Goal: Information Seeking & Learning: Learn about a topic

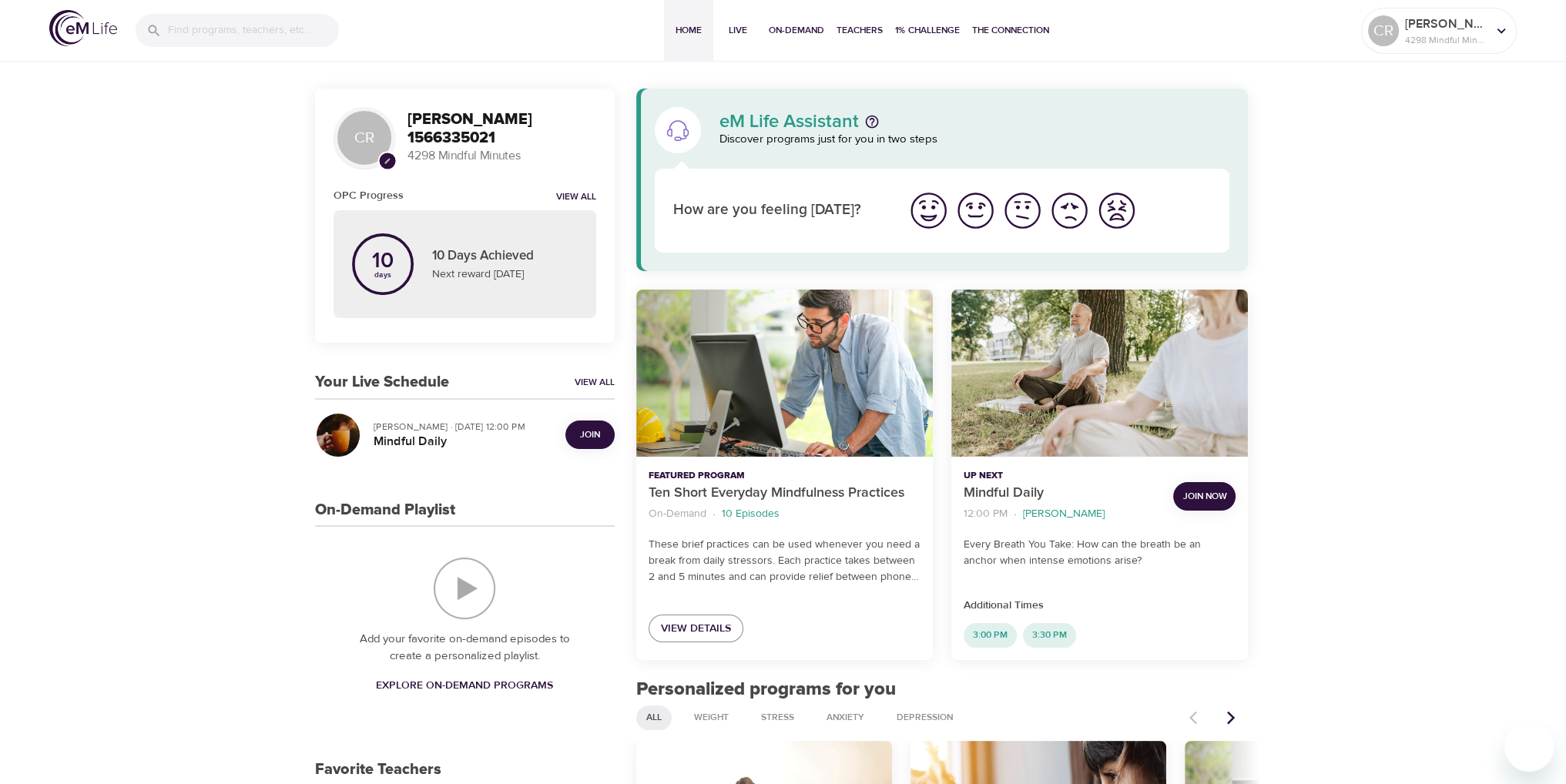
click at [586, 428] on span "Join" at bounding box center [590, 434] width 20 height 16
